Goal: Check status: Check status

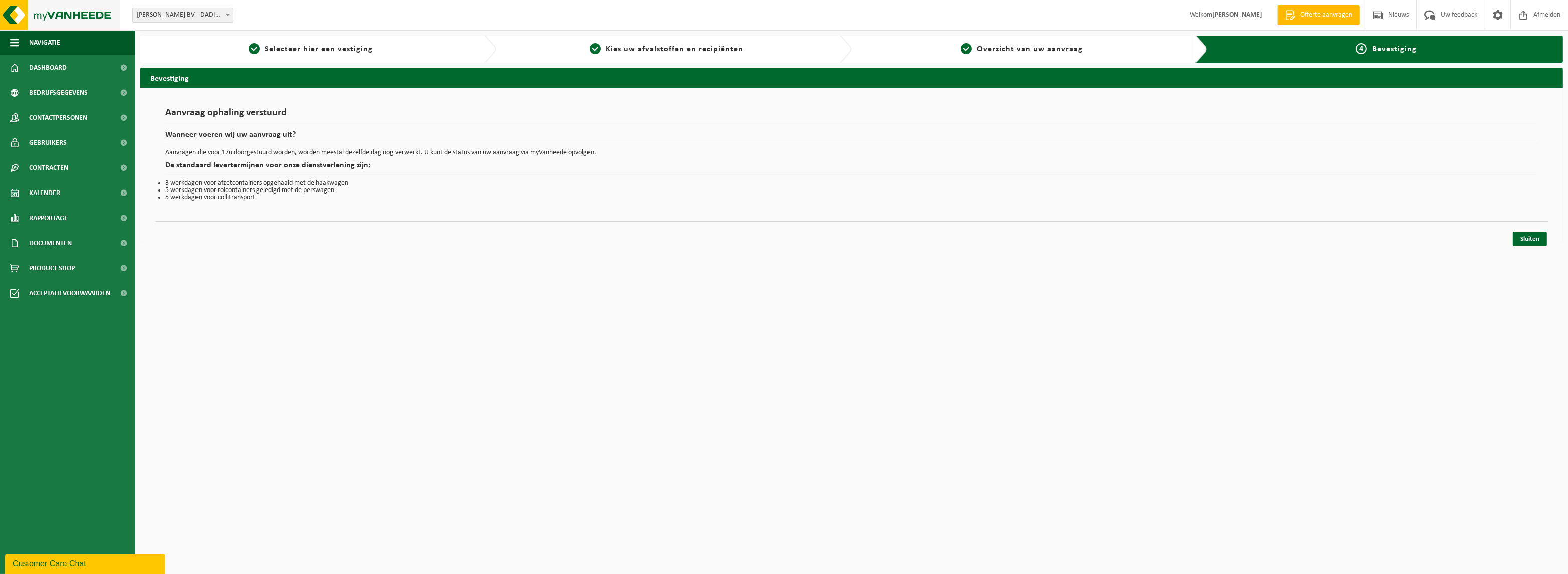
click at [25, 16] on img at bounding box center [60, 15] width 120 height 30
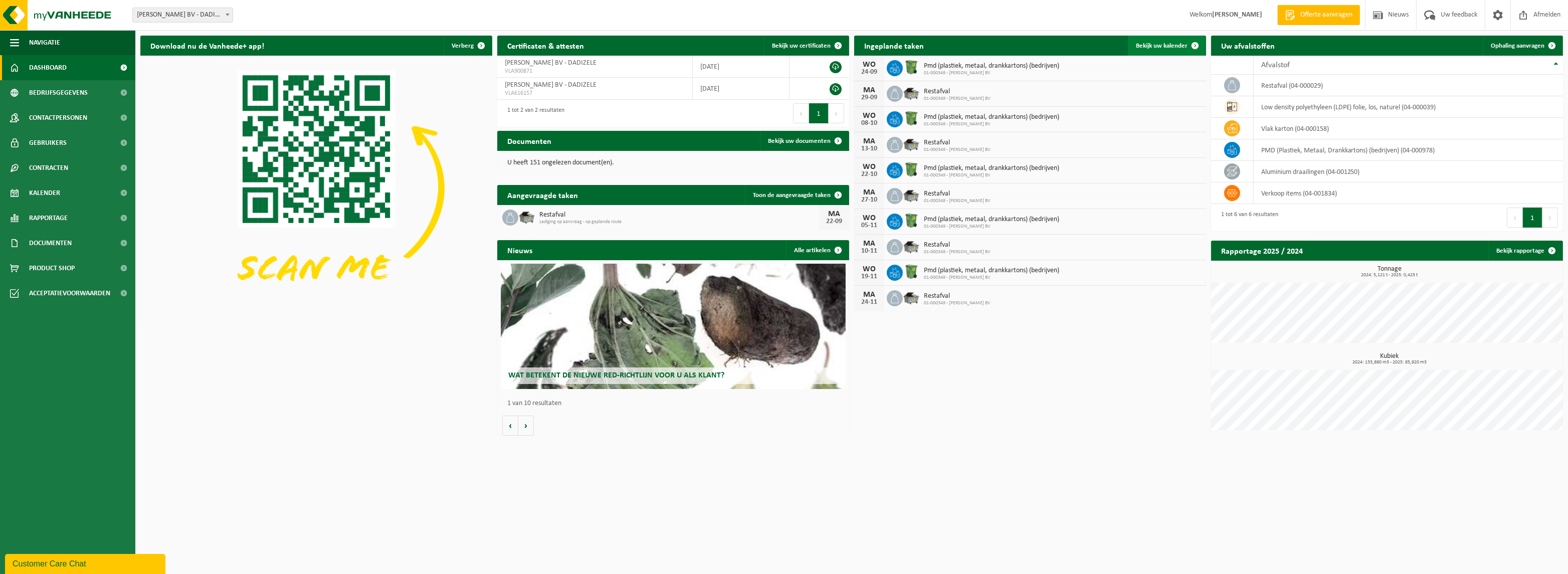
click at [1182, 43] on span "Bekijk uw kalender" at bounding box center [1161, 46] width 51 height 7
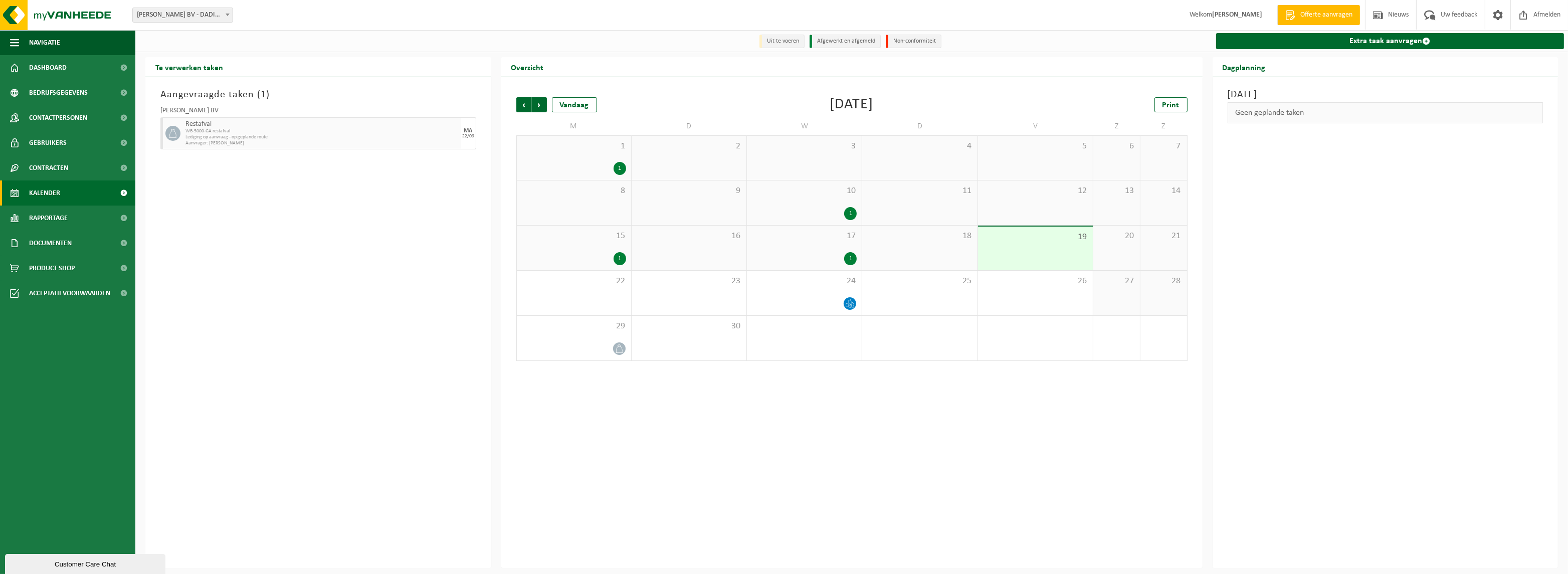
click at [292, 215] on div "Aangevraagde taken ( 1 ) [PERSON_NAME] BV Restafval WB-5000-GA restafval Ledigi…" at bounding box center [317, 322] width 345 height 491
